Goal: Task Accomplishment & Management: Use online tool/utility

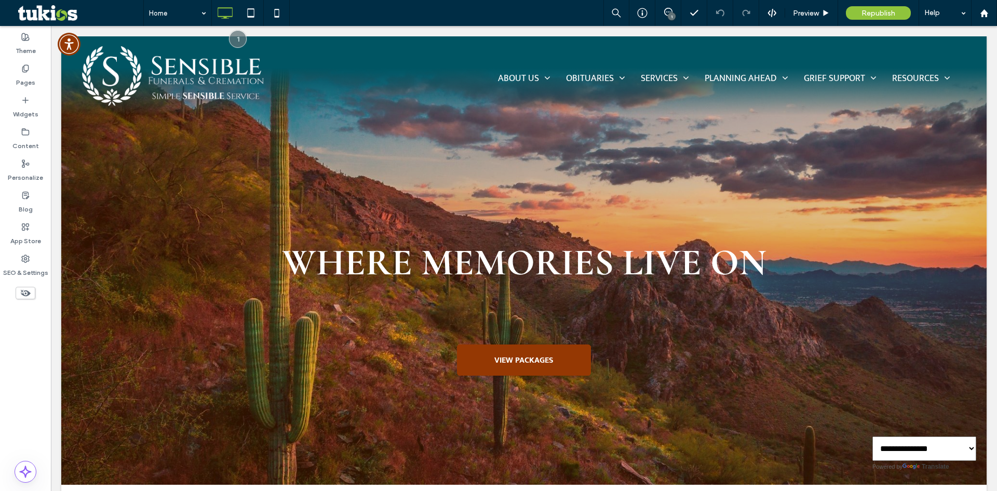
drag, startPoint x: 529, startPoint y: 16, endPoint x: 552, endPoint y: 15, distance: 23.4
click at [530, 15] on div "Home 1 Preview Republish Help" at bounding box center [570, 13] width 854 height 26
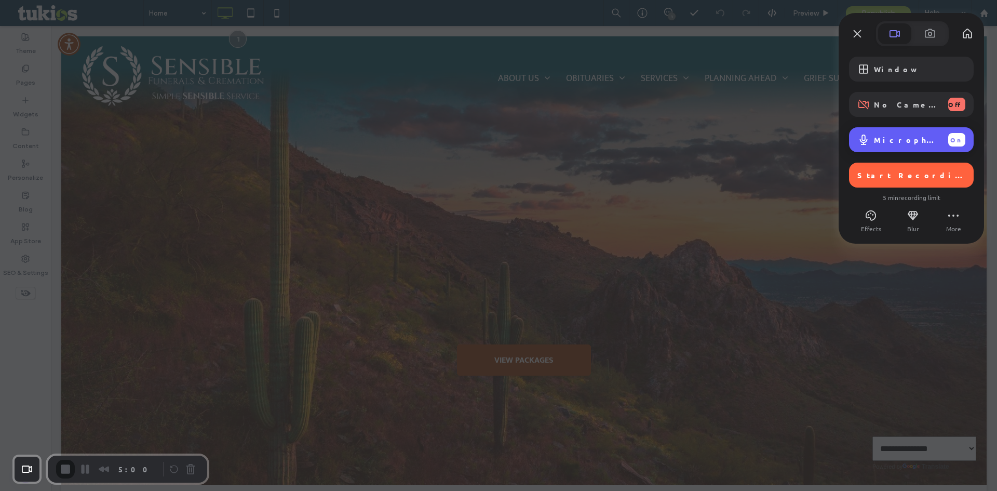
click at [896, 147] on div "Microphone (Realtek High Definition Audio) On" at bounding box center [911, 139] width 125 height 25
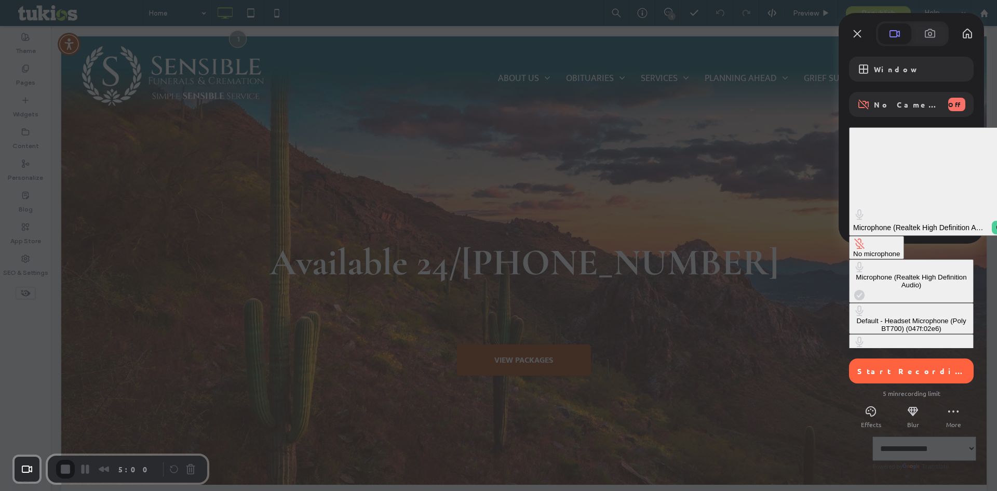
click at [849, 236] on button "No microphone" at bounding box center [876, 247] width 55 height 23
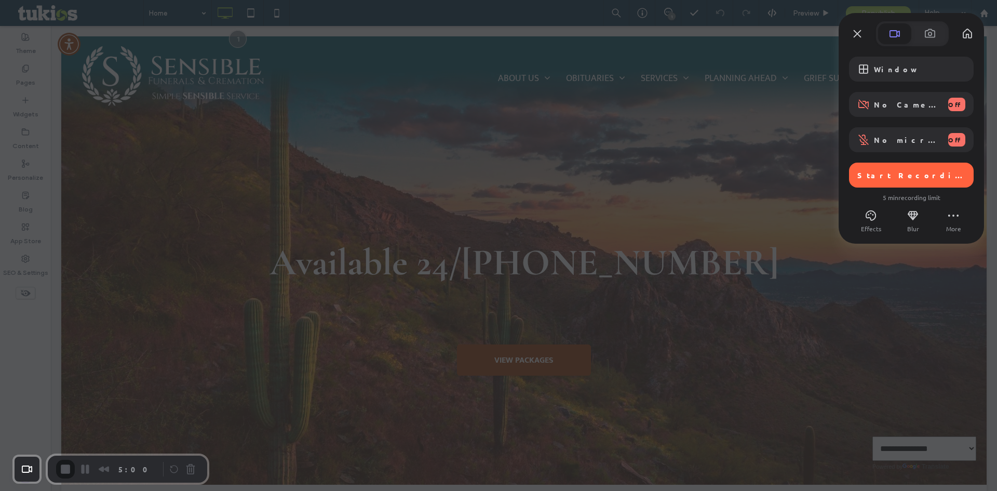
click at [889, 175] on span "Start Recording" at bounding box center [913, 174] width 110 height 9
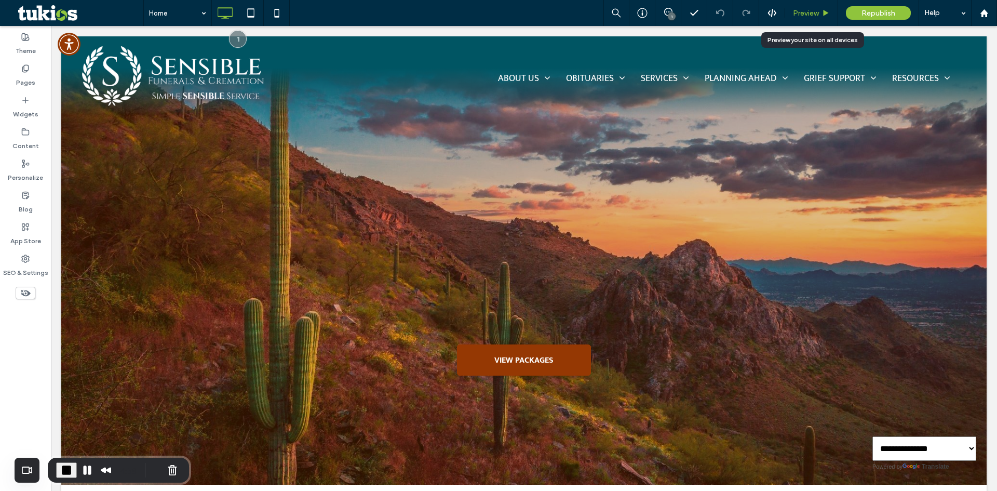
click at [810, 15] on span "Preview" at bounding box center [806, 13] width 26 height 9
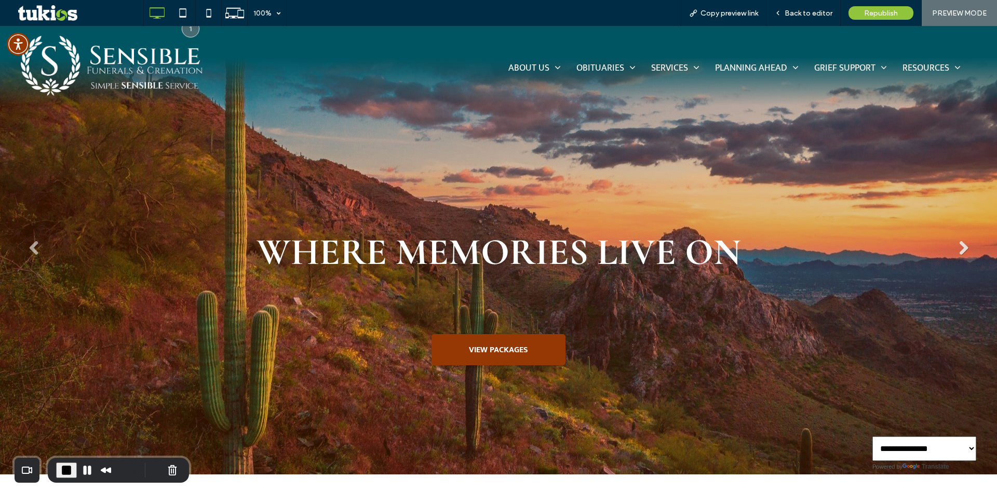
click at [959, 248] on link "Next" at bounding box center [964, 248] width 16 height 16
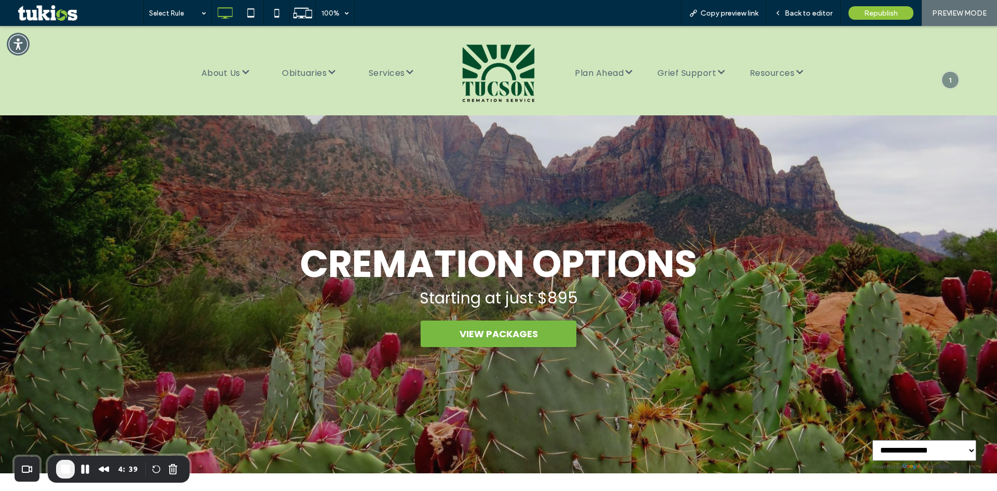
click at [987, 291] on link "Next" at bounding box center [995, 291] width 16 height 16
